Goal: Use online tool/utility: Utilize a website feature to perform a specific function

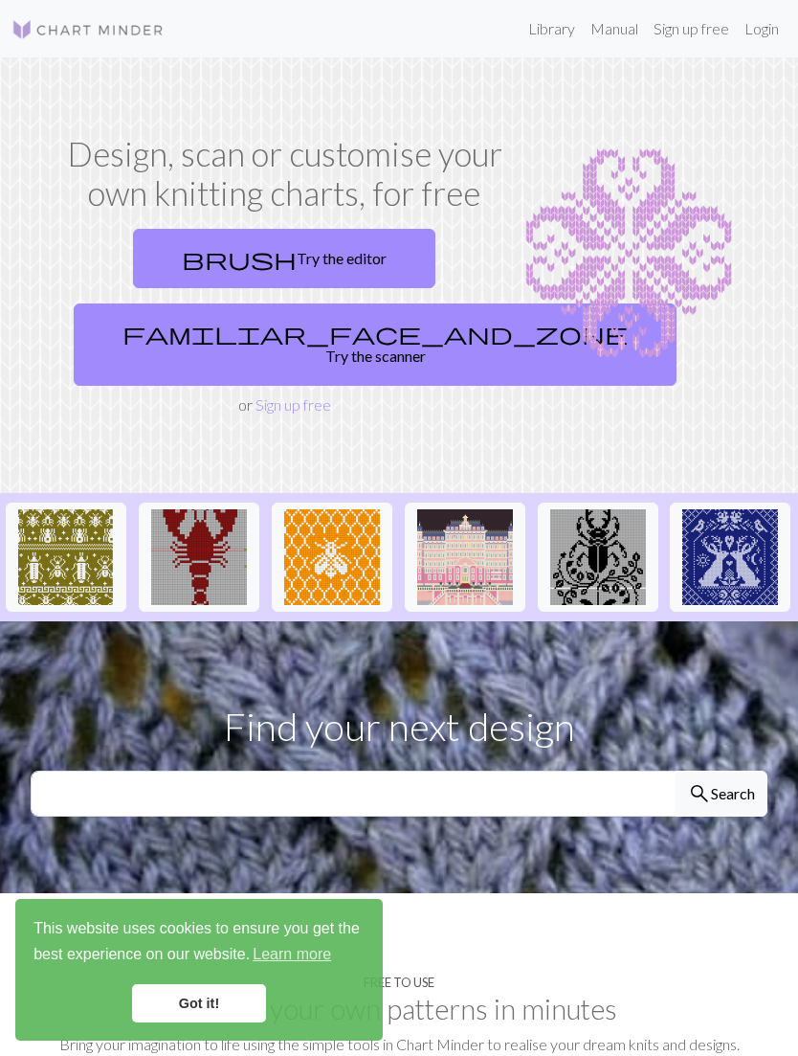
click at [348, 251] on link "brush Try the editor" at bounding box center [284, 258] width 303 height 59
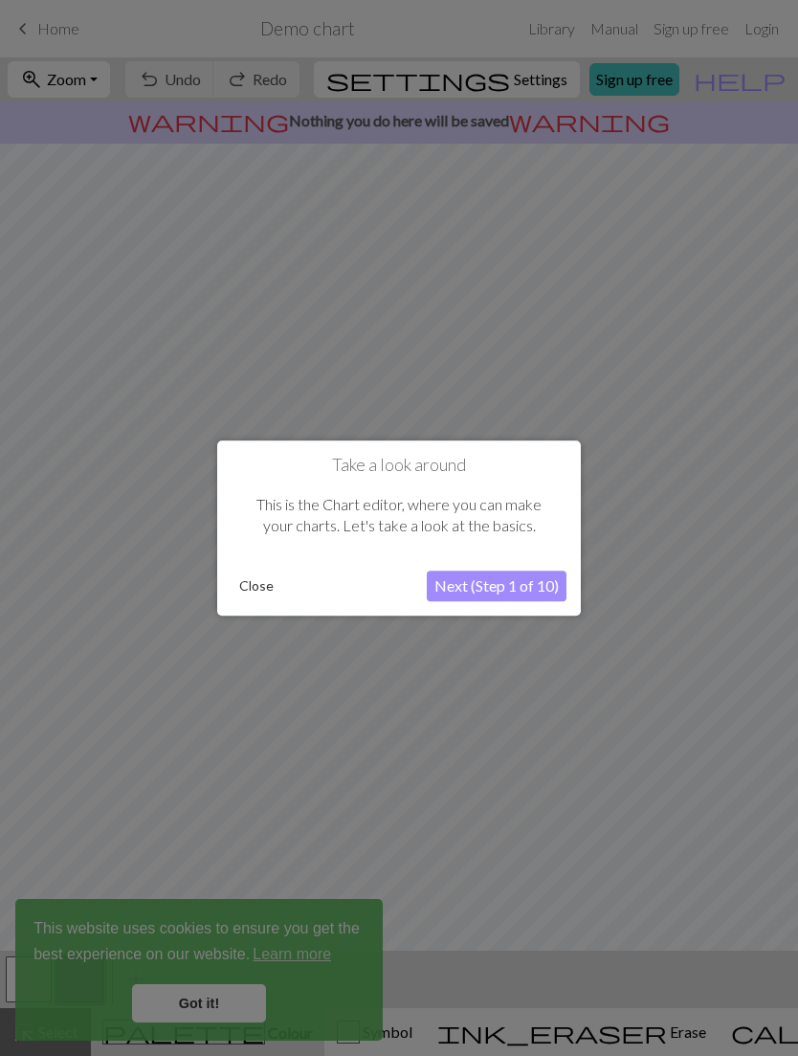
click at [524, 598] on button "Next (Step 1 of 10)" at bounding box center [497, 586] width 140 height 31
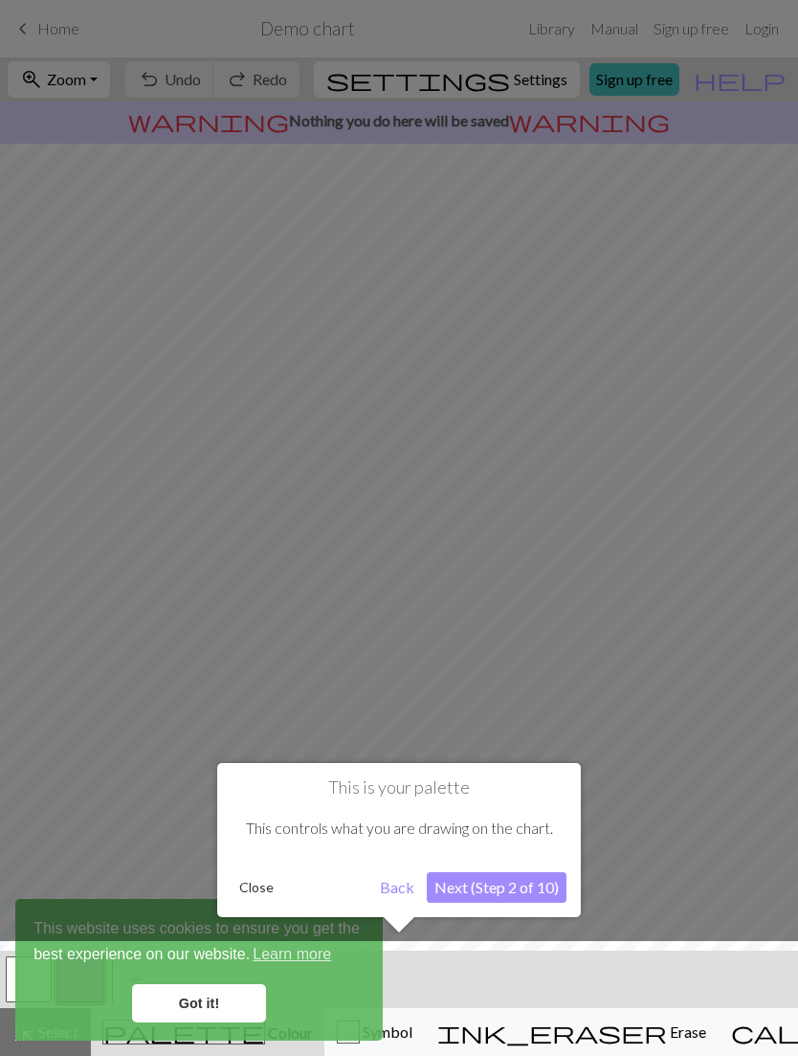
click at [522, 890] on button "Next (Step 2 of 10)" at bounding box center [497, 887] width 140 height 31
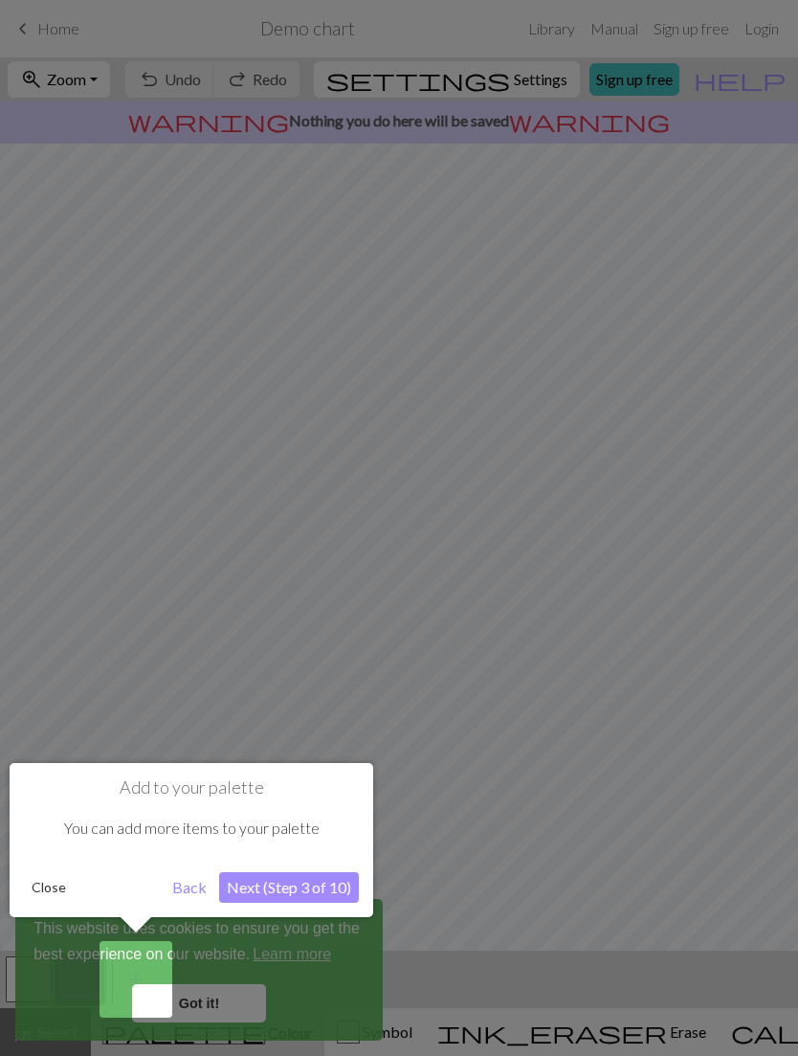
click at [337, 883] on button "Next (Step 3 of 10)" at bounding box center [289, 887] width 140 height 31
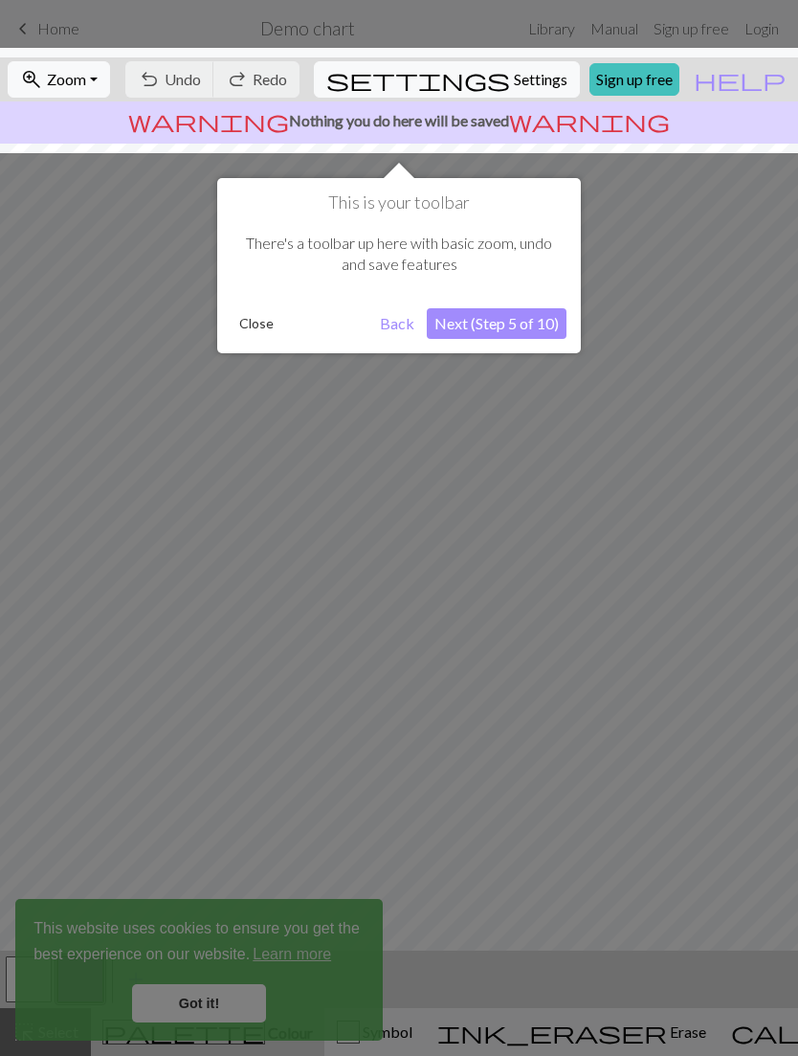
click at [527, 325] on button "Next (Step 5 of 10)" at bounding box center [497, 323] width 140 height 31
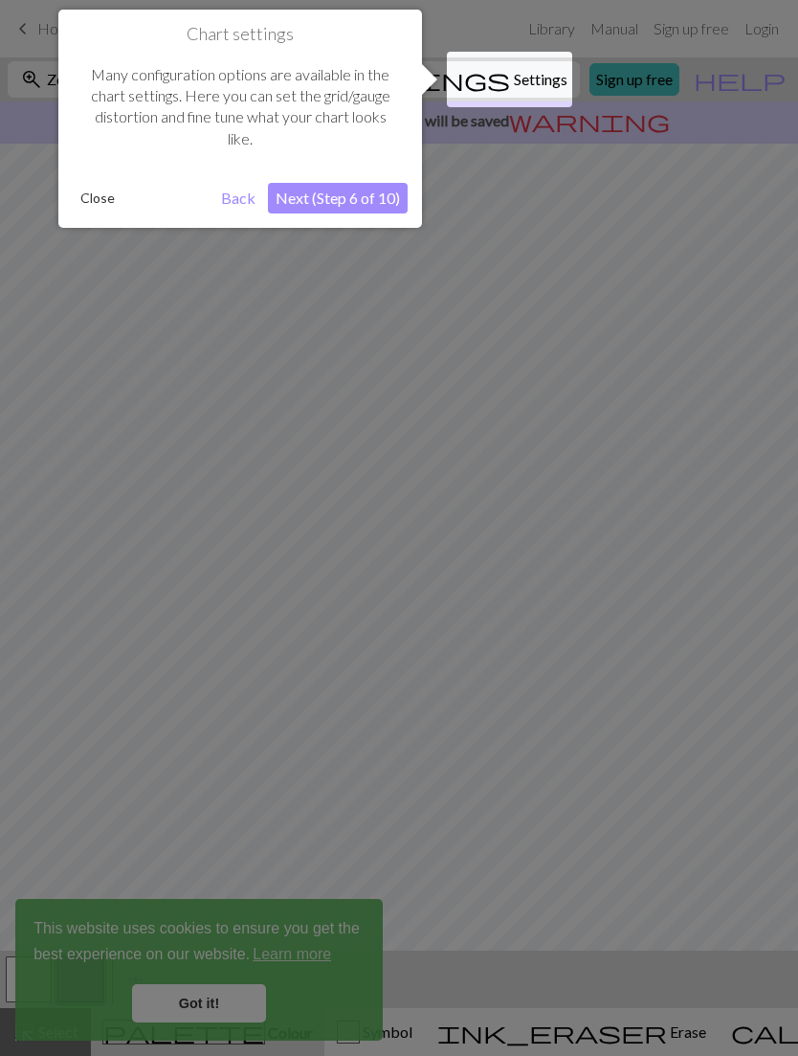
click at [360, 190] on button "Next (Step 6 of 10)" at bounding box center [338, 198] width 140 height 31
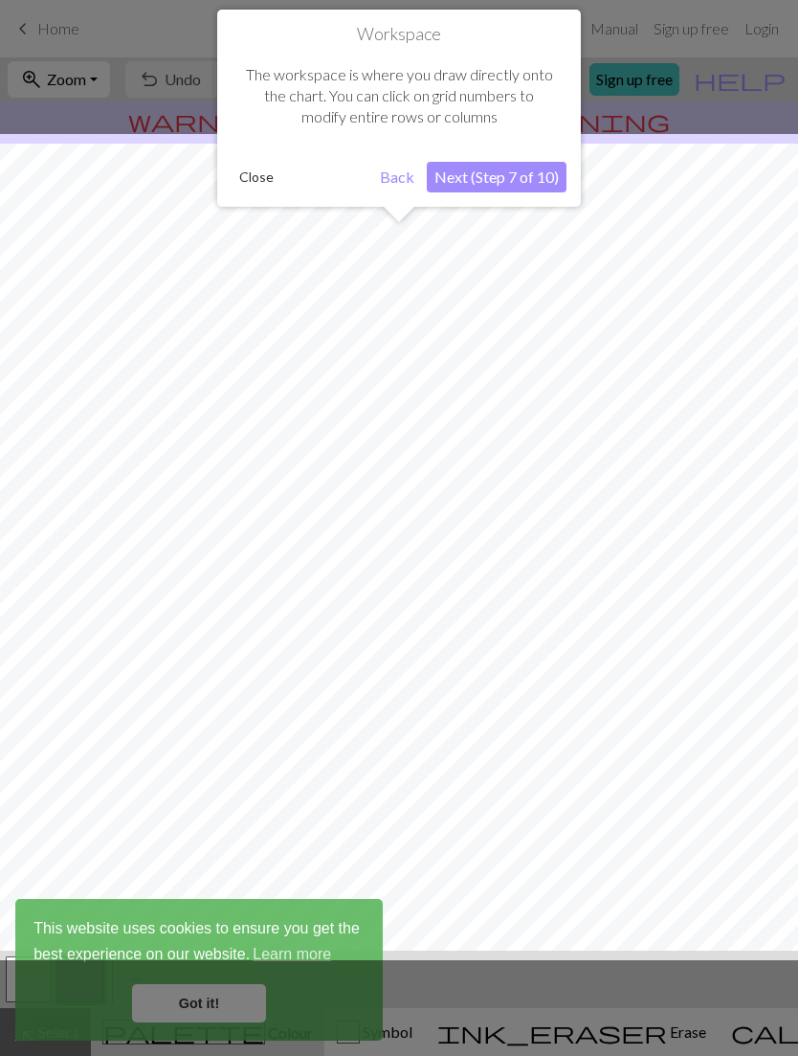
click at [530, 171] on button "Next (Step 7 of 10)" at bounding box center [497, 177] width 140 height 31
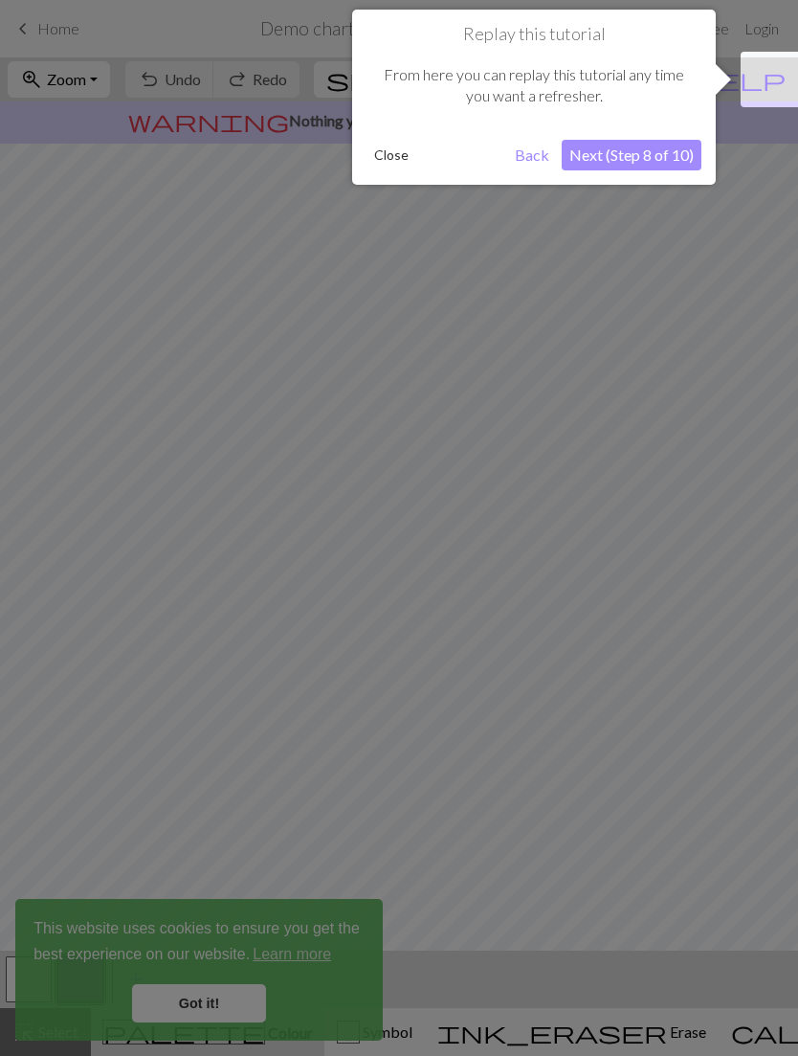
click at [652, 147] on button "Next (Step 8 of 10)" at bounding box center [632, 155] width 140 height 31
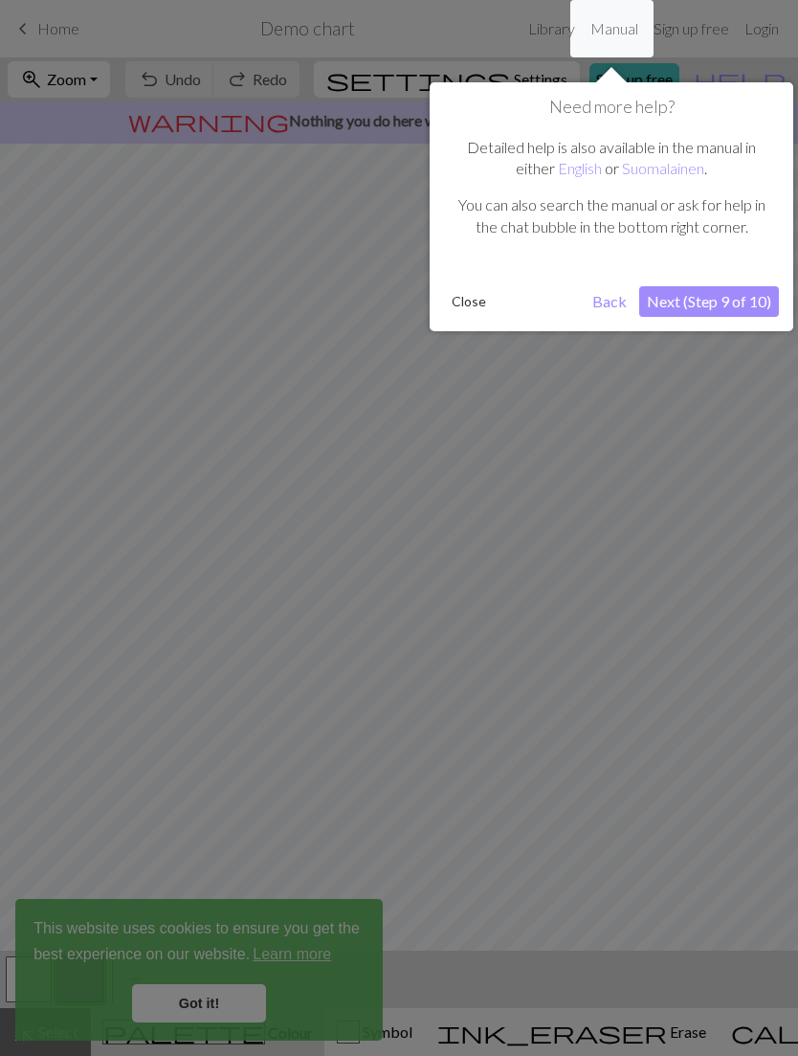
click at [725, 311] on button "Next (Step 9 of 10)" at bounding box center [709, 301] width 140 height 31
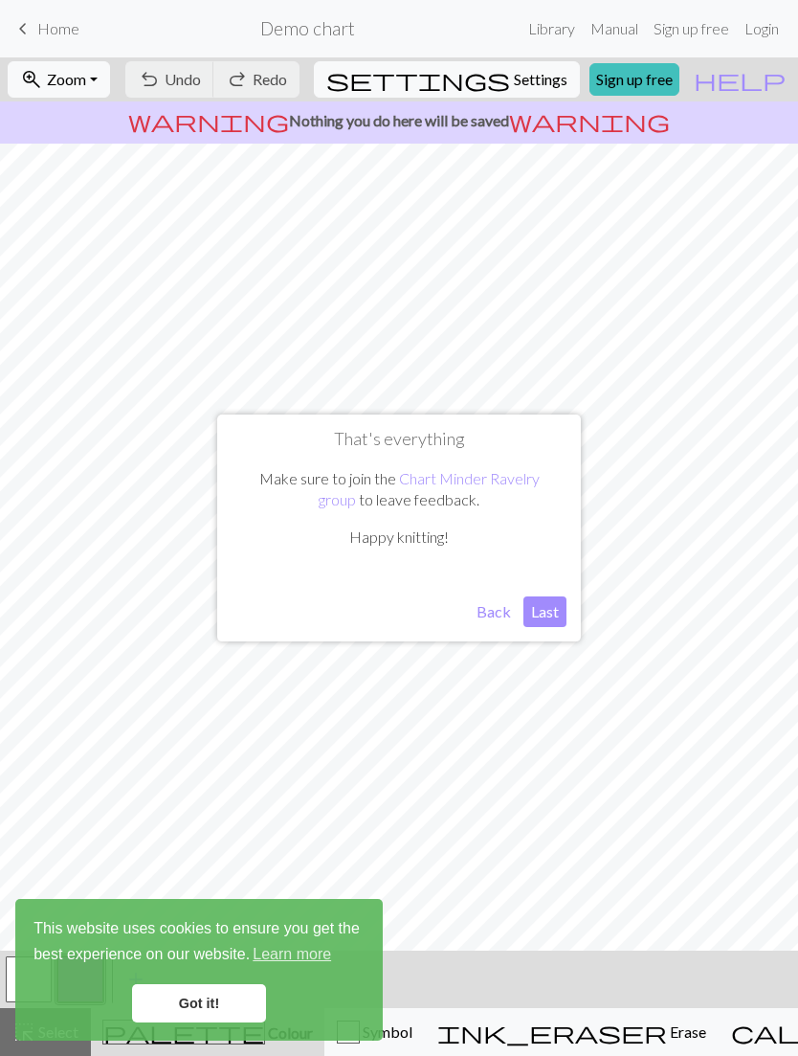
click at [553, 602] on button "Last" at bounding box center [545, 611] width 43 height 31
click at [518, 77] on span "Settings" at bounding box center [541, 79] width 54 height 23
select select "aran"
